Goal: Transaction & Acquisition: Purchase product/service

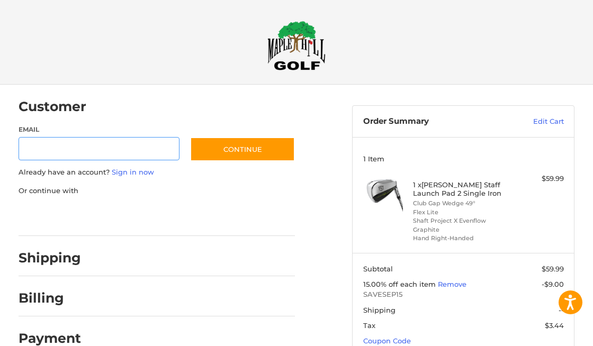
scroll to position [15, 0]
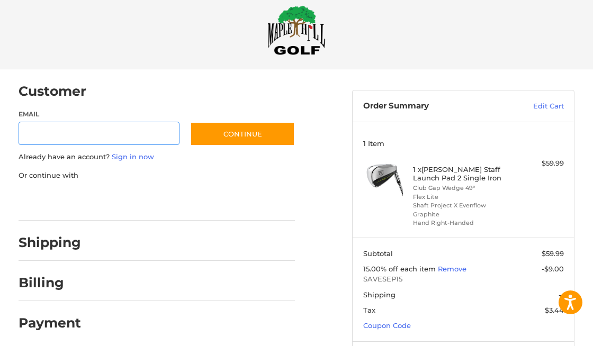
click at [104, 130] on input "Email" at bounding box center [100, 134] width 162 height 24
type input "**********"
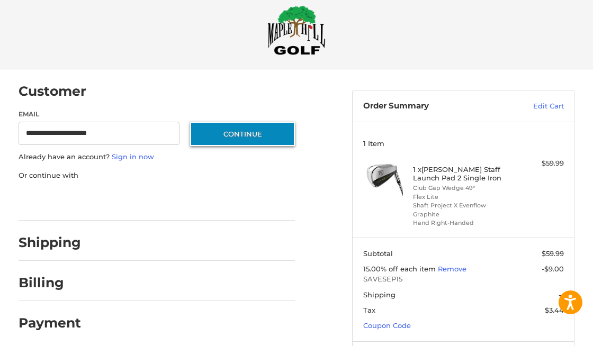
click at [225, 134] on button "Continue" at bounding box center [242, 134] width 105 height 24
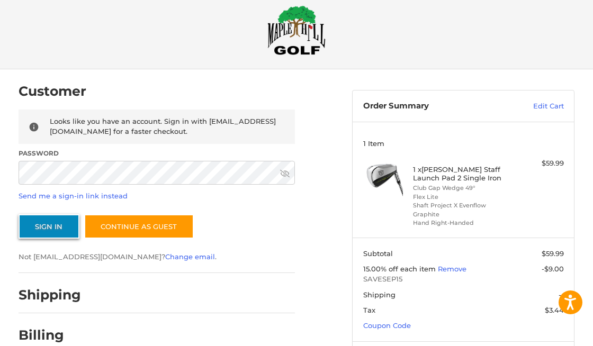
click at [37, 225] on button "Sign In" at bounding box center [49, 227] width 61 height 24
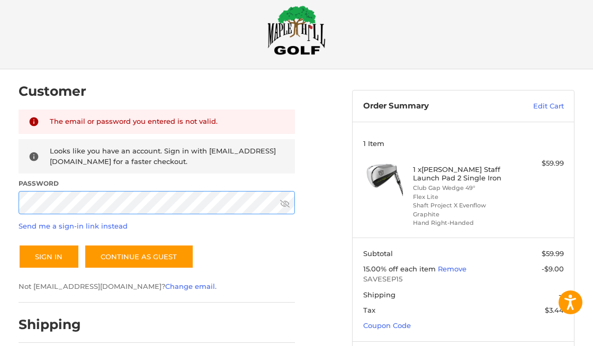
click at [19, 245] on button "Sign In" at bounding box center [49, 257] width 61 height 24
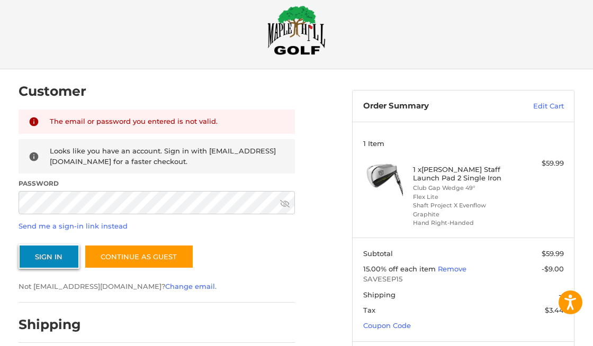
click at [49, 258] on button "Sign In" at bounding box center [49, 257] width 61 height 24
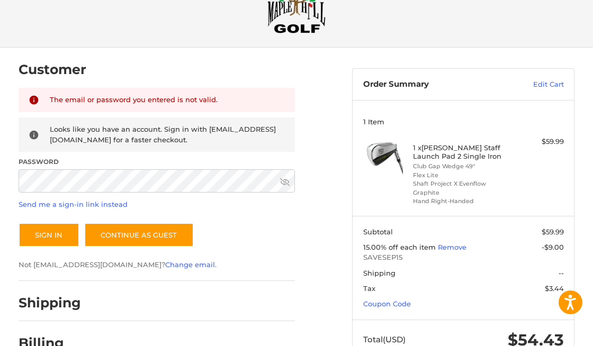
scroll to position [103, 0]
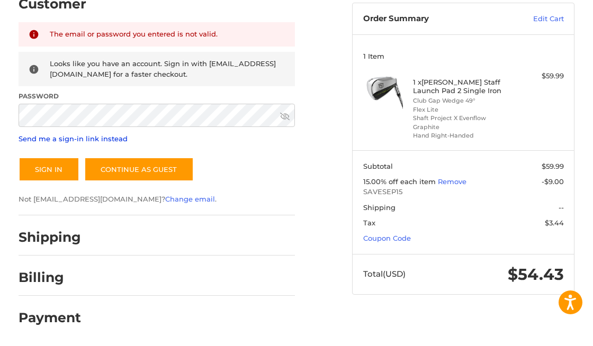
click at [109, 138] on link "Send me a sign-in link instead" at bounding box center [73, 139] width 109 height 8
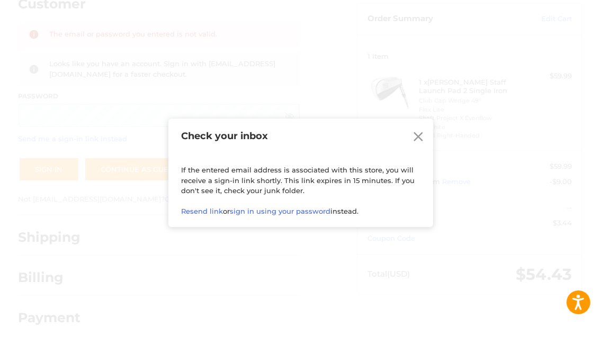
click at [421, 133] on icon at bounding box center [419, 137] width 16 height 16
